Goal: Navigation & Orientation: Find specific page/section

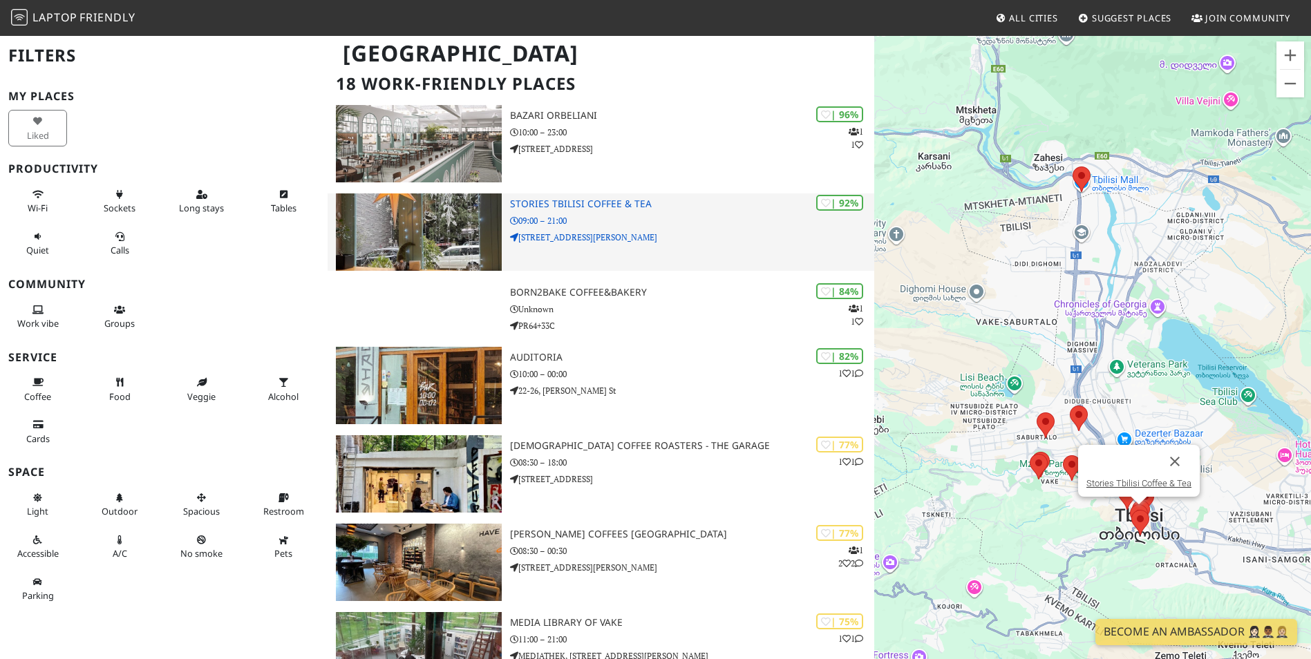
scroll to position [82, 0]
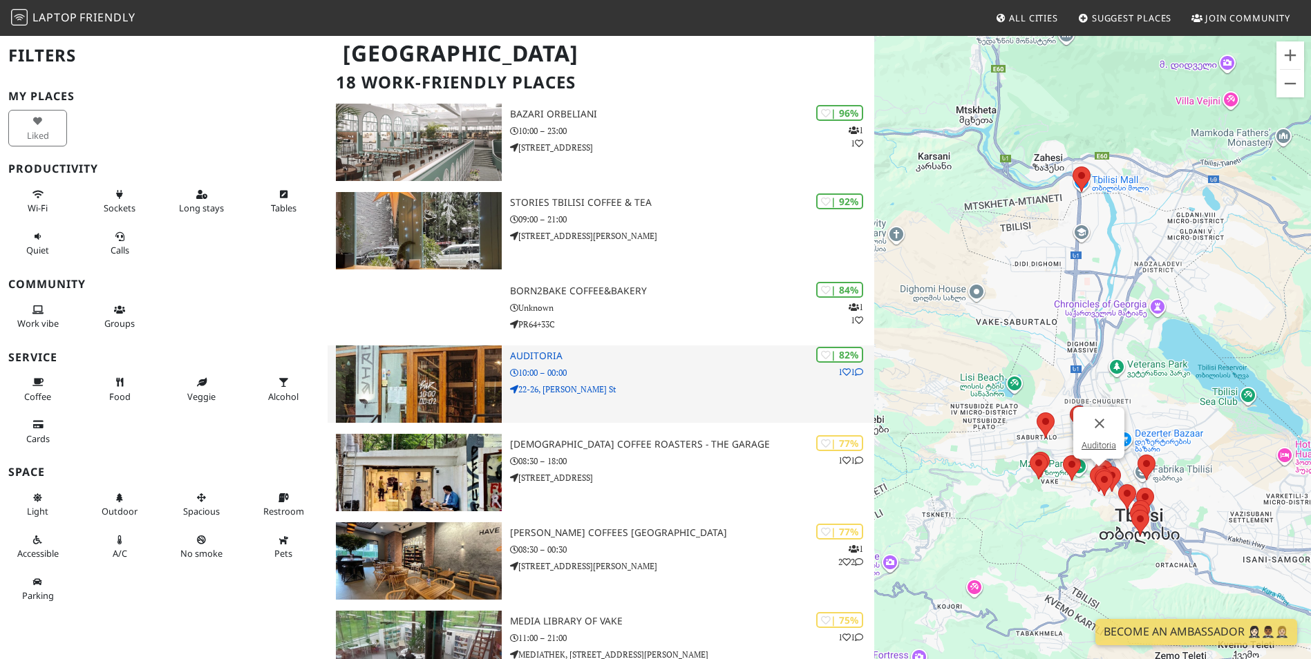
click at [719, 379] on p "10:00 – 00:00" at bounding box center [692, 372] width 364 height 13
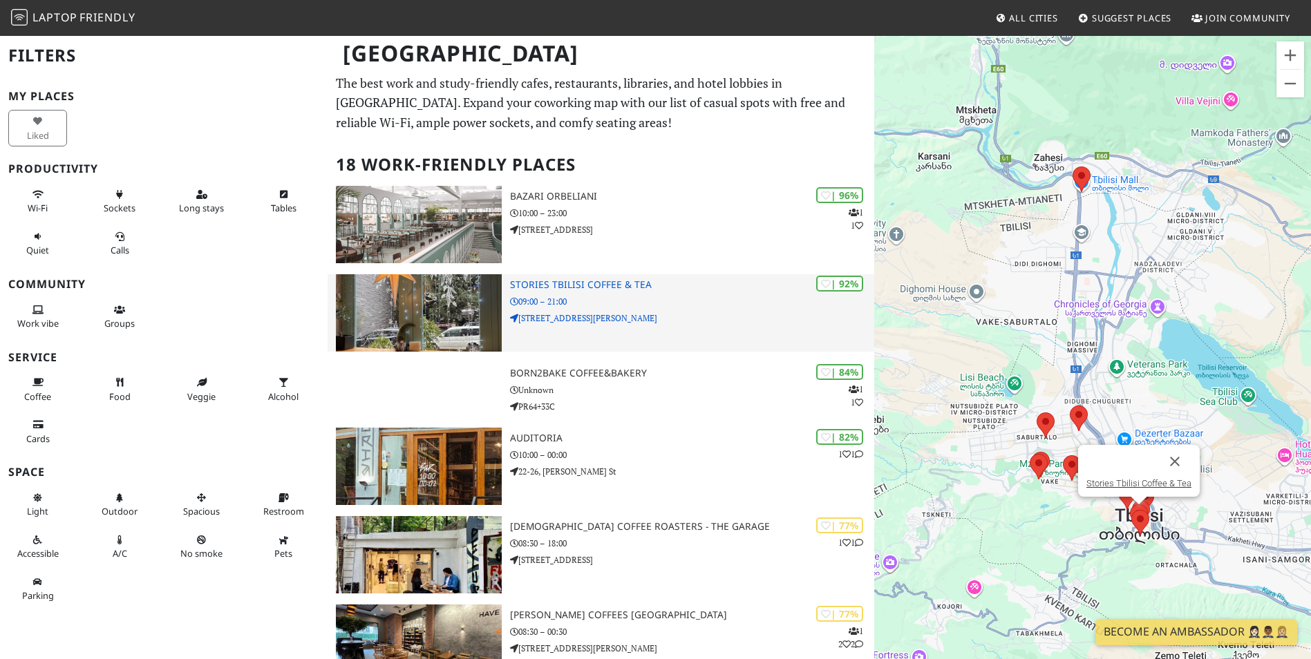
click at [556, 281] on h3 "Stories Tbilisi Coffee & Tea" at bounding box center [692, 285] width 364 height 12
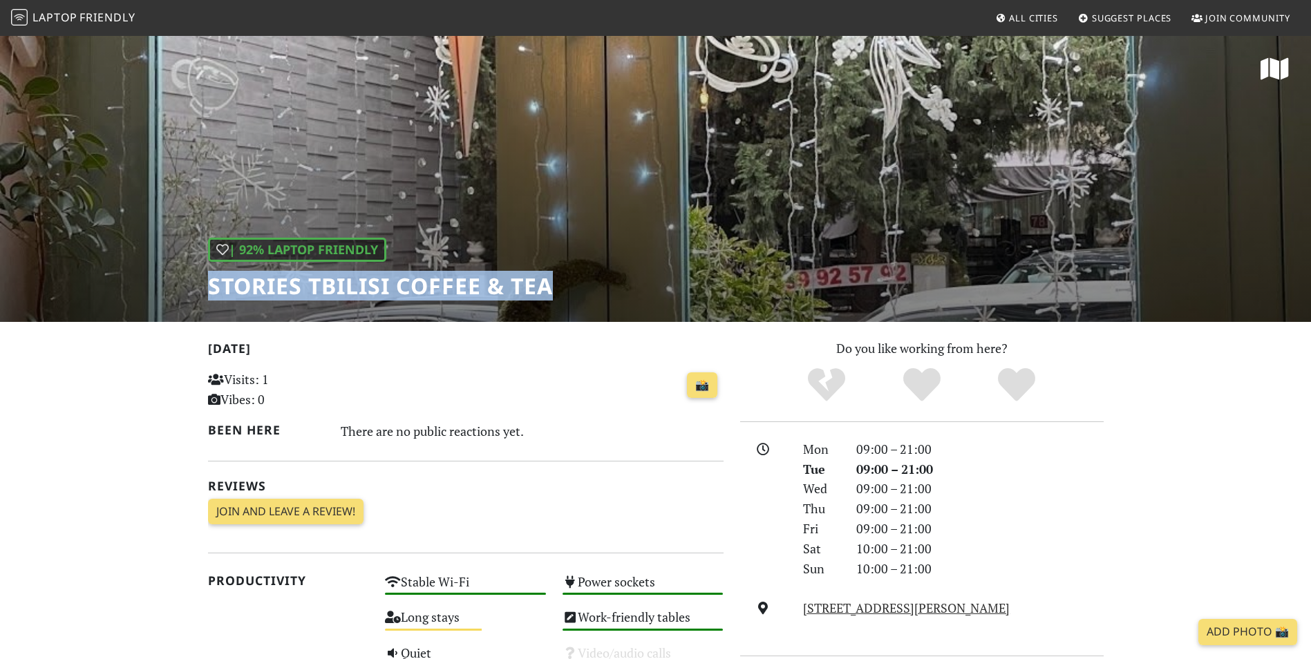
drag, startPoint x: 211, startPoint y: 289, endPoint x: 556, endPoint y: 291, distance: 344.9
click at [556, 291] on div "| 92% Laptop Friendly Stories Tbilisi Coffee & Tea" at bounding box center [655, 178] width 1311 height 287
copy h1 "Stories Tbilisi Coffee & Tea"
